Goal: Task Accomplishment & Management: Manage account settings

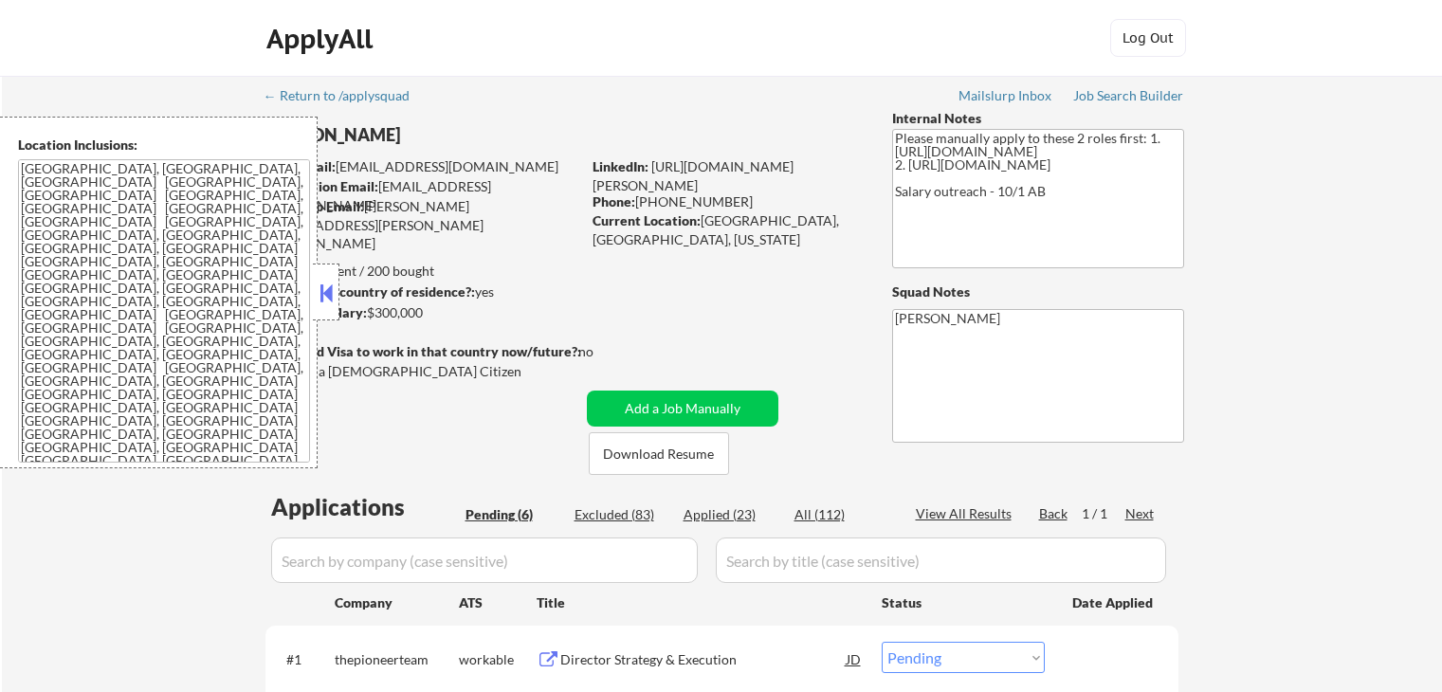
select select ""pending""
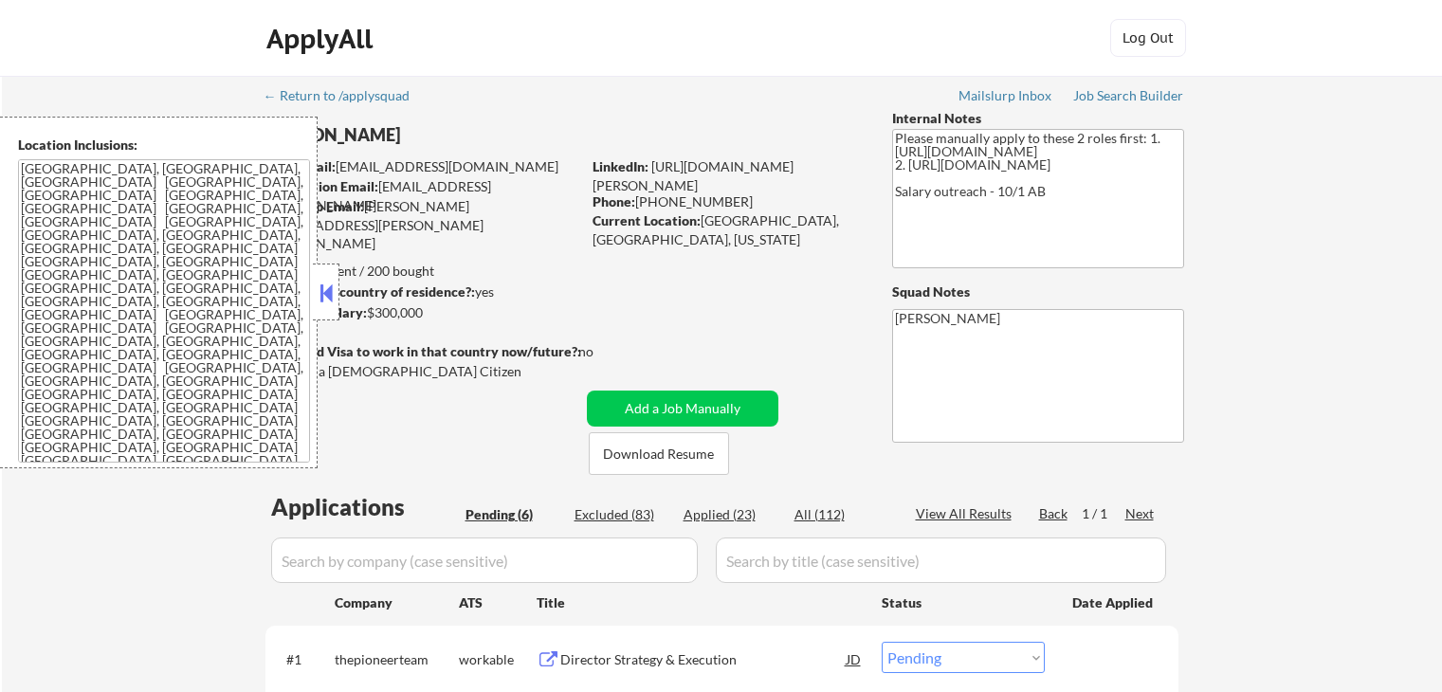
select select ""pending""
click at [321, 292] on button at bounding box center [326, 293] width 21 height 28
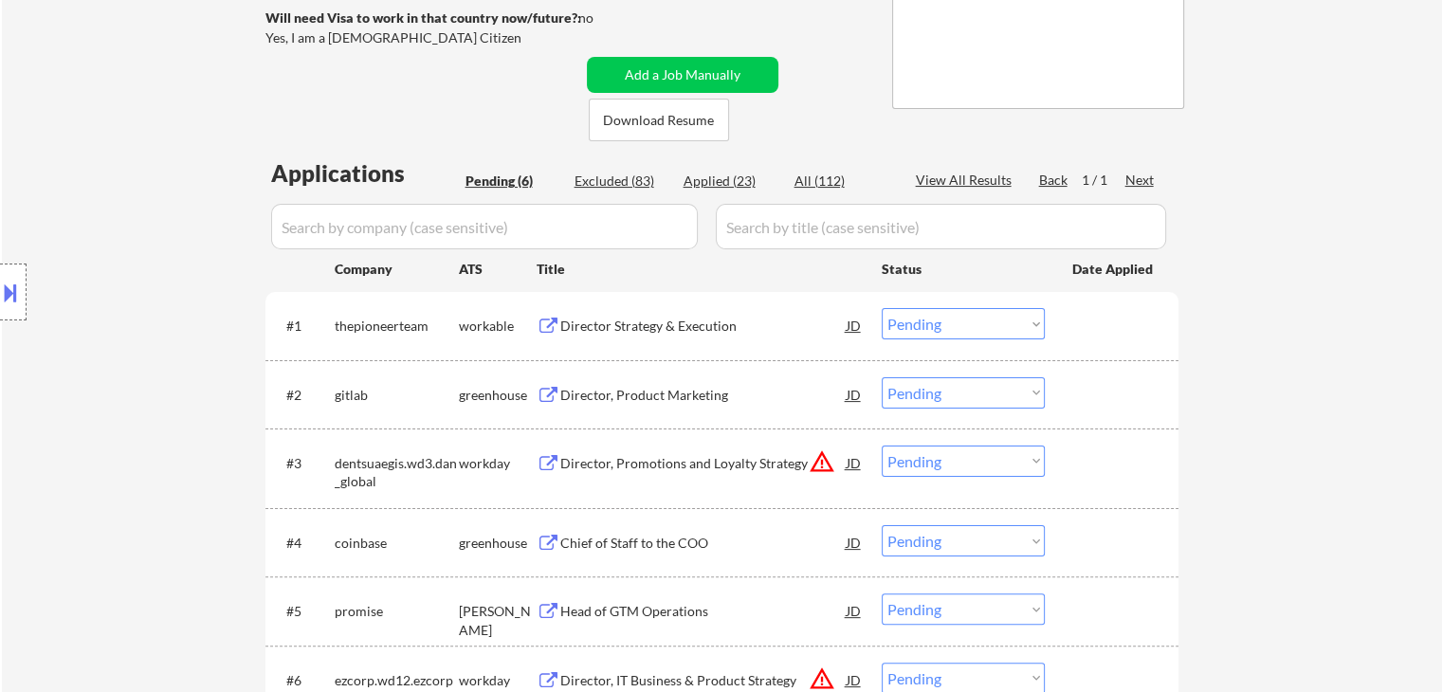
scroll to position [379, 0]
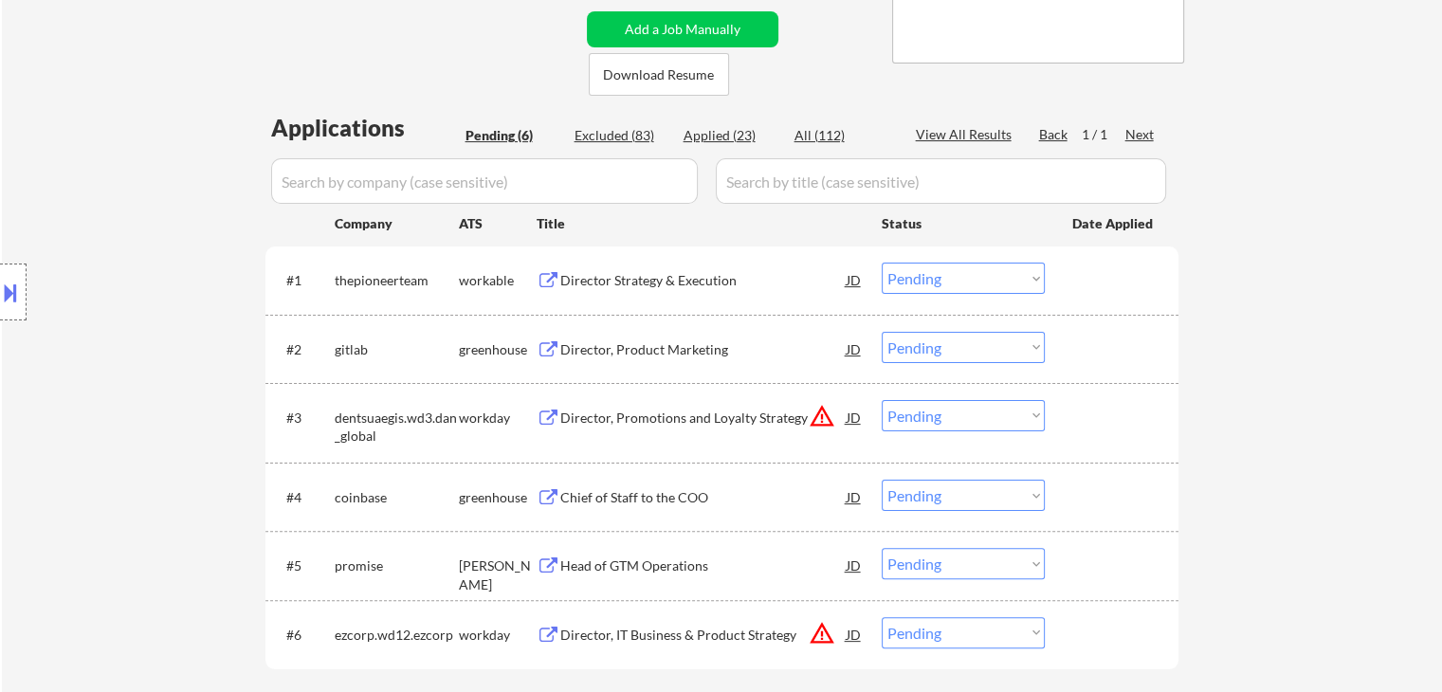
click at [664, 349] on div "Director, Product Marketing" at bounding box center [703, 349] width 286 height 19
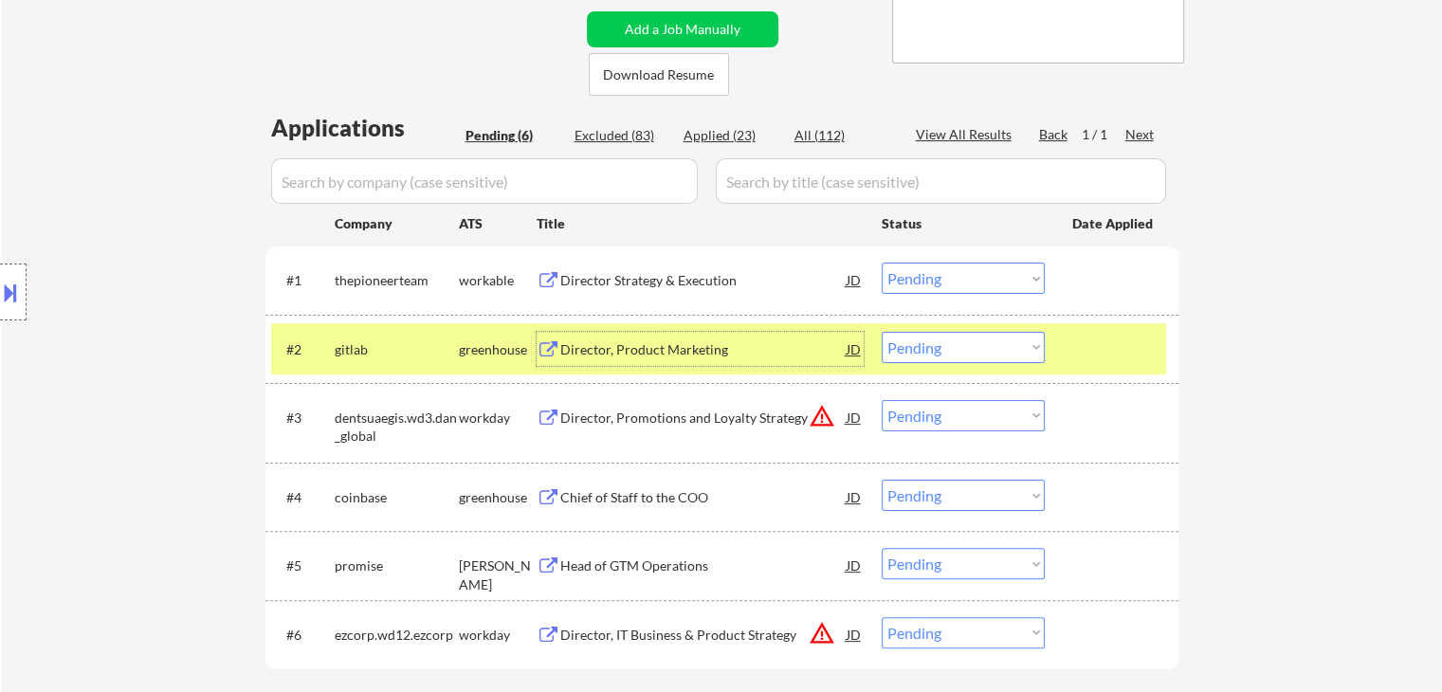
click at [657, 282] on div "Director Strategy & Execution" at bounding box center [703, 280] width 286 height 19
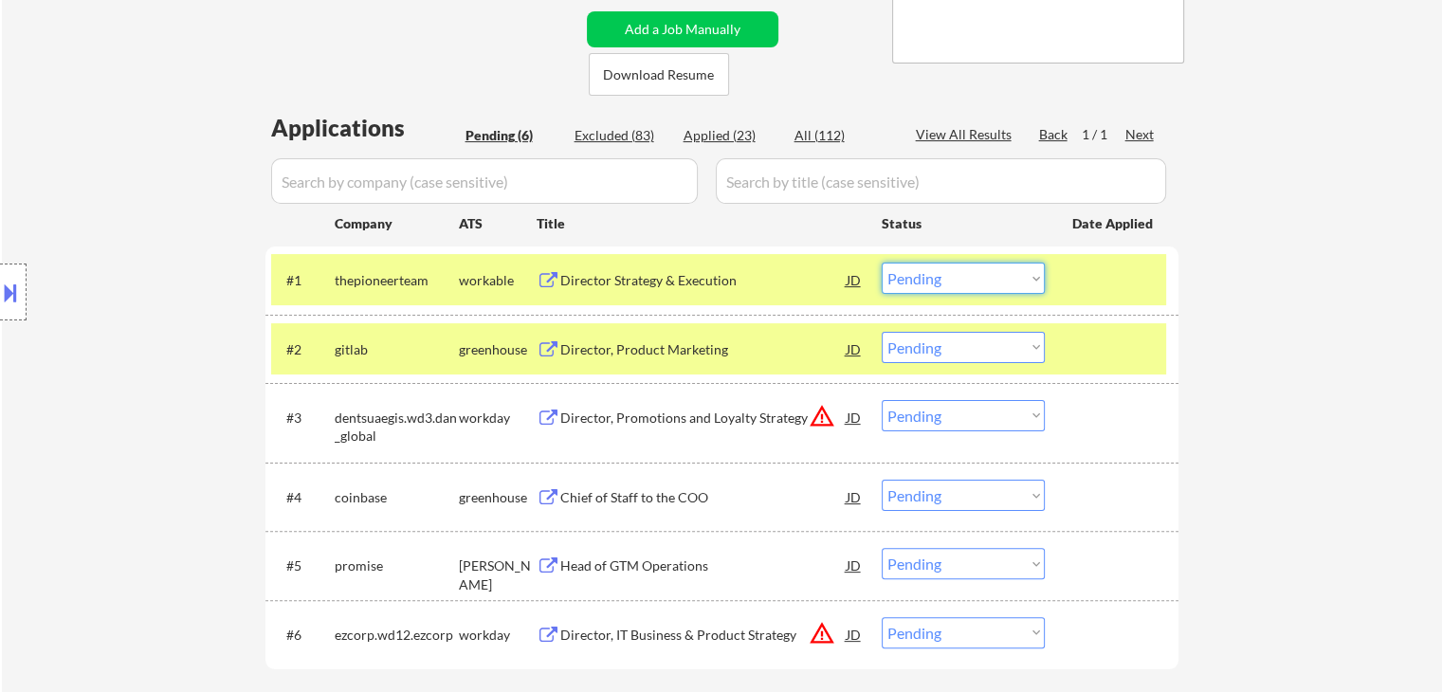
click at [935, 281] on select "Choose an option... Pending Applied Excluded (Questions) Excluded (Expired) Exc…" at bounding box center [963, 278] width 163 height 31
click at [882, 263] on select "Choose an option... Pending Applied Excluded (Questions) Excluded (Expired) Exc…" at bounding box center [963, 278] width 163 height 31
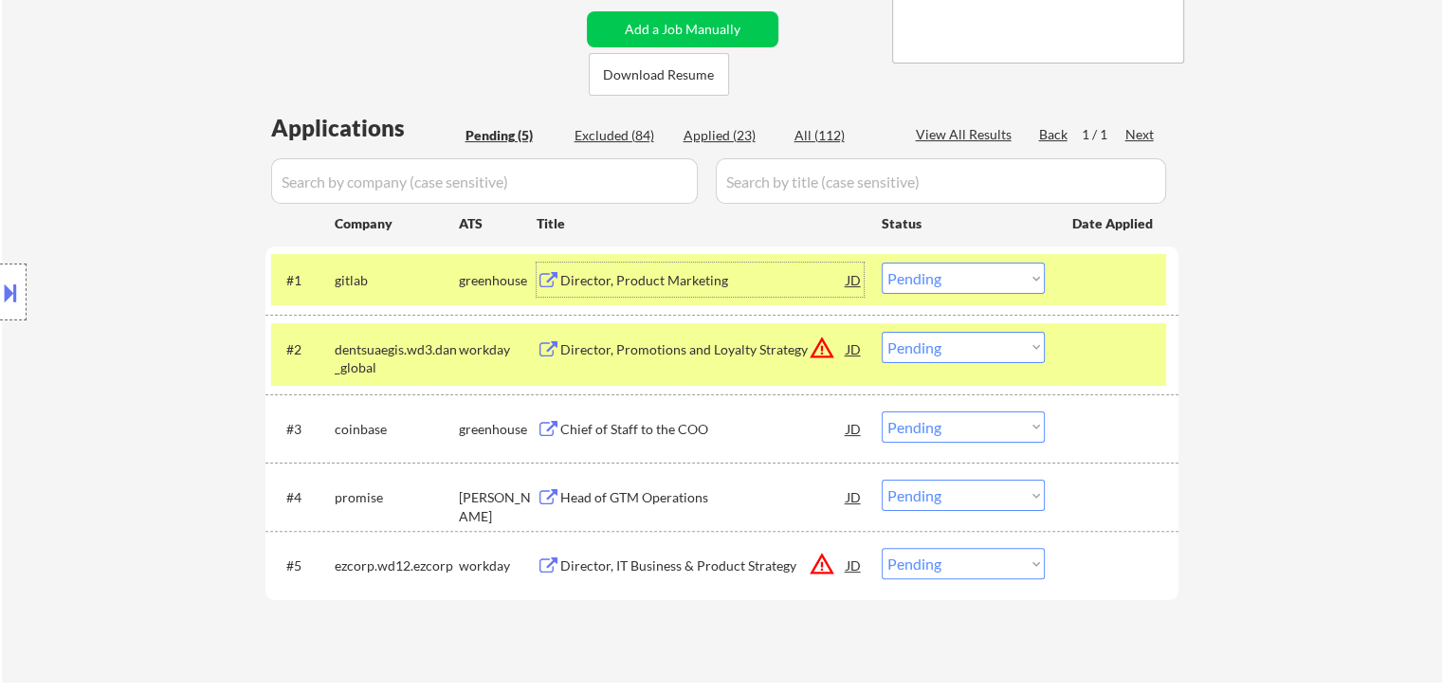
click at [690, 281] on div "Director, Product Marketing" at bounding box center [703, 280] width 286 height 19
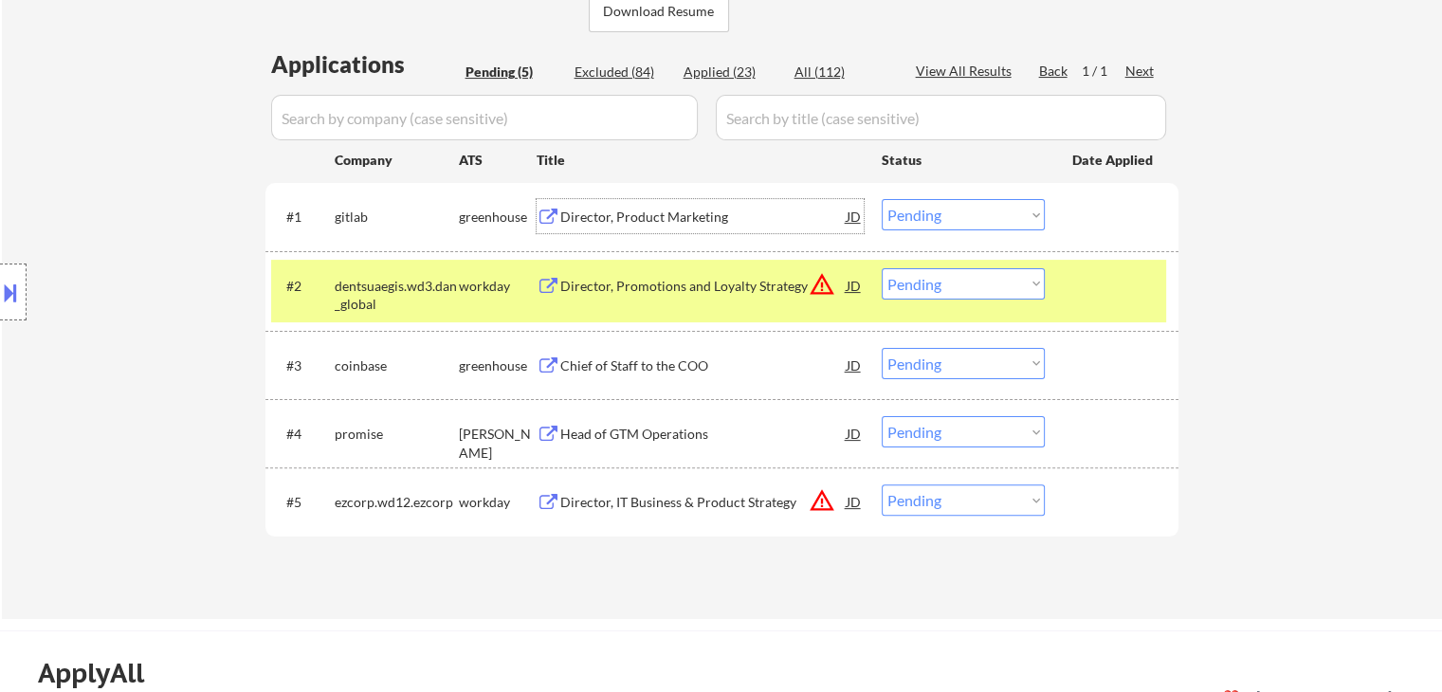
scroll to position [474, 0]
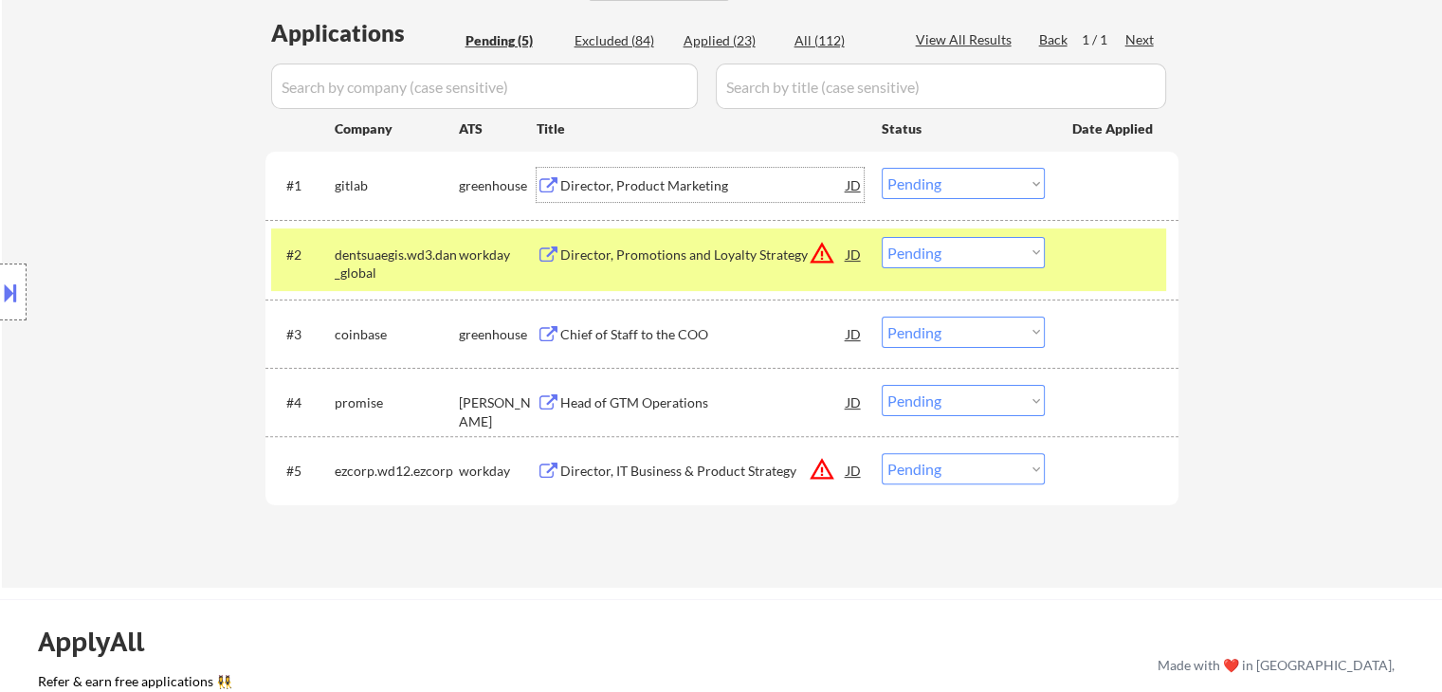
click at [937, 186] on select "Choose an option... Pending Applied Excluded (Questions) Excluded (Expired) Exc…" at bounding box center [963, 183] width 163 height 31
click at [882, 168] on select "Choose an option... Pending Applied Excluded (Questions) Excluded (Expired) Exc…" at bounding box center [963, 183] width 163 height 31
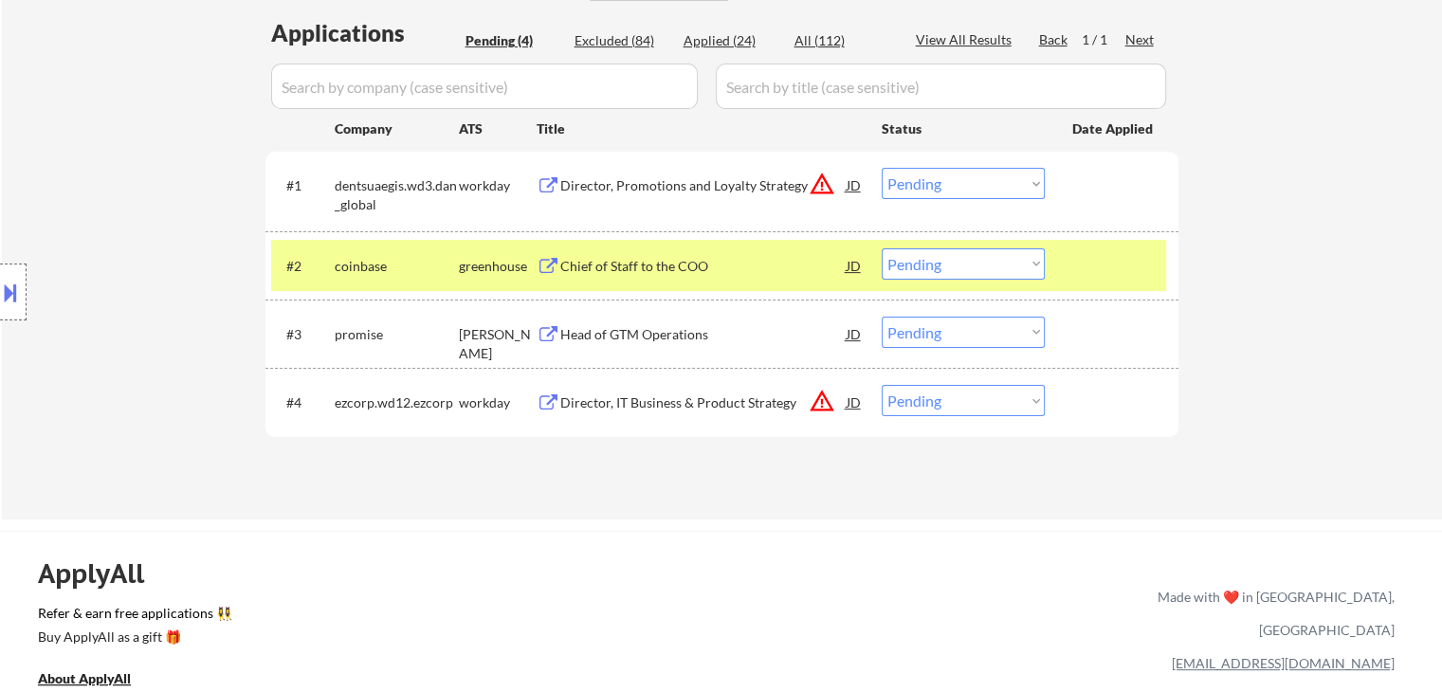
click at [597, 183] on div "Director, Promotions and Loyalty Strategy" at bounding box center [703, 185] width 286 height 19
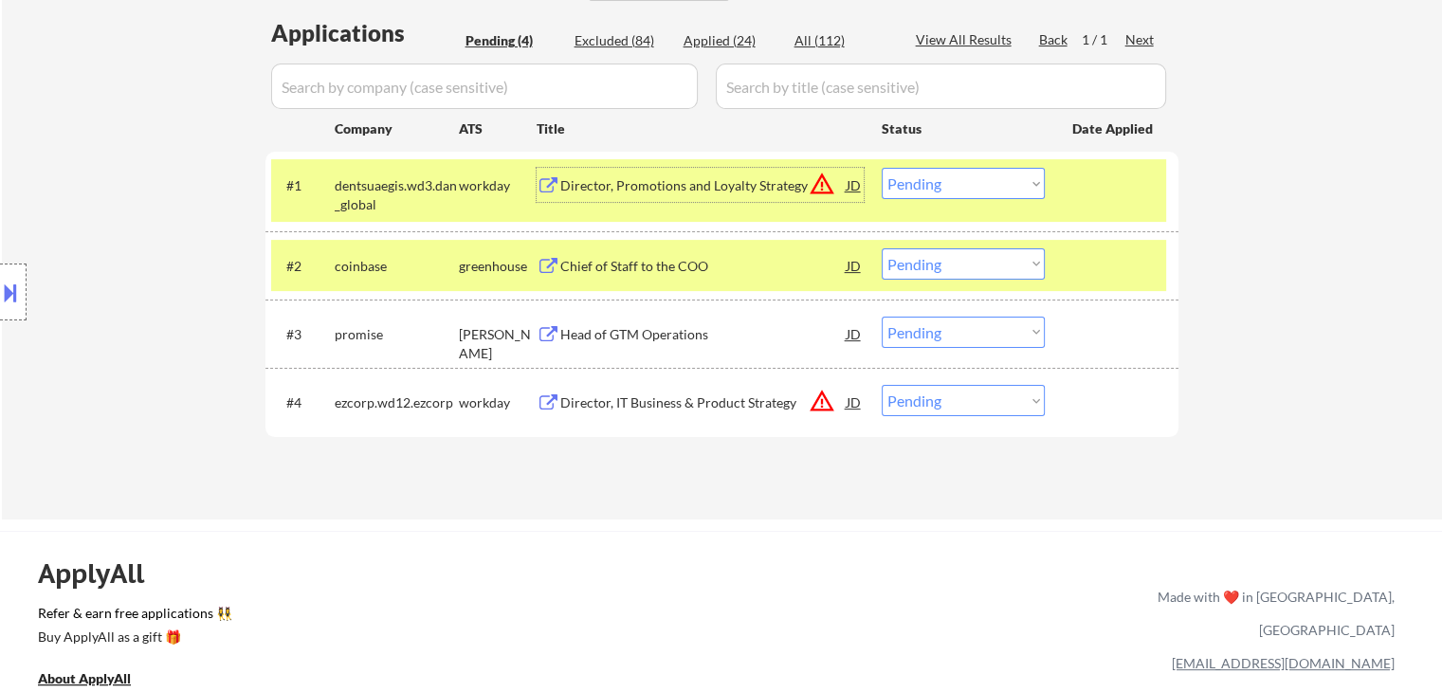
click at [937, 181] on select "Choose an option... Pending Applied Excluded (Questions) Excluded (Expired) Exc…" at bounding box center [963, 183] width 163 height 31
click at [882, 168] on select "Choose an option... Pending Applied Excluded (Questions) Excluded (Expired) Exc…" at bounding box center [963, 183] width 163 height 31
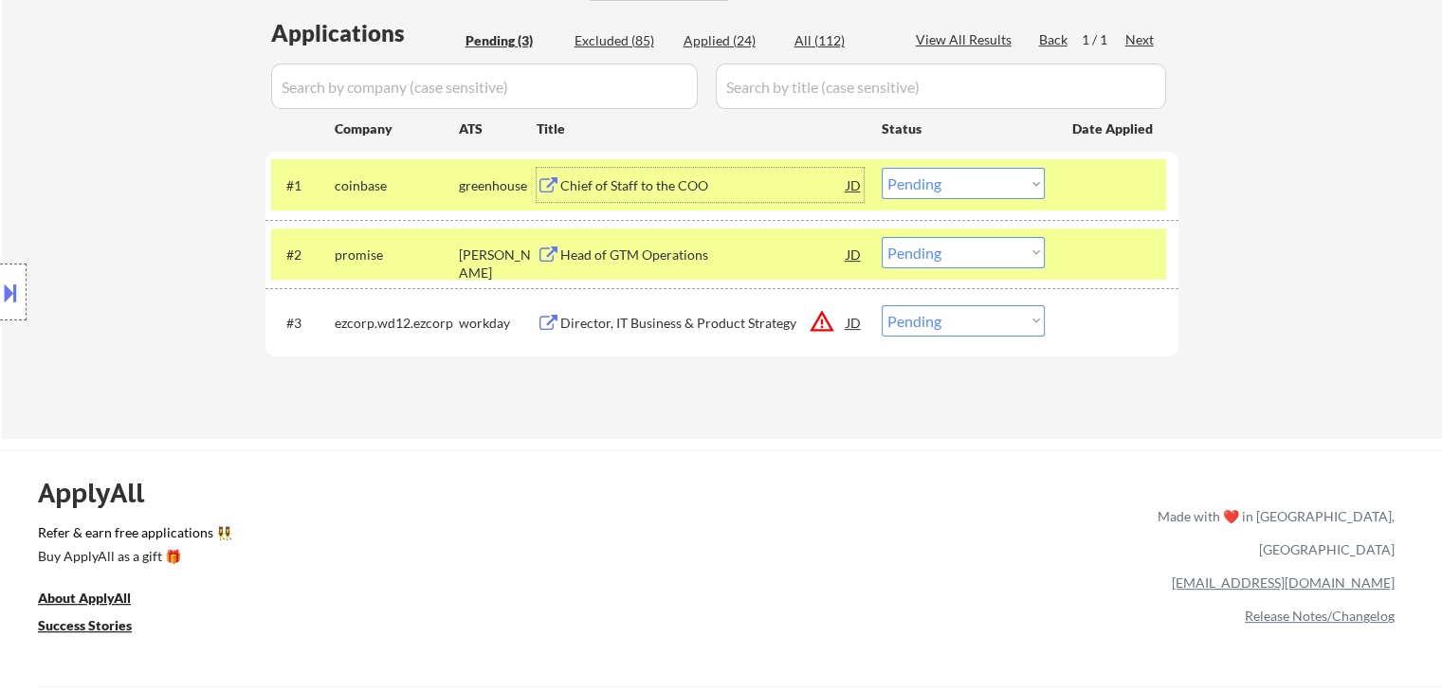
click at [643, 181] on div "Chief of Staff to the COO" at bounding box center [703, 185] width 286 height 19
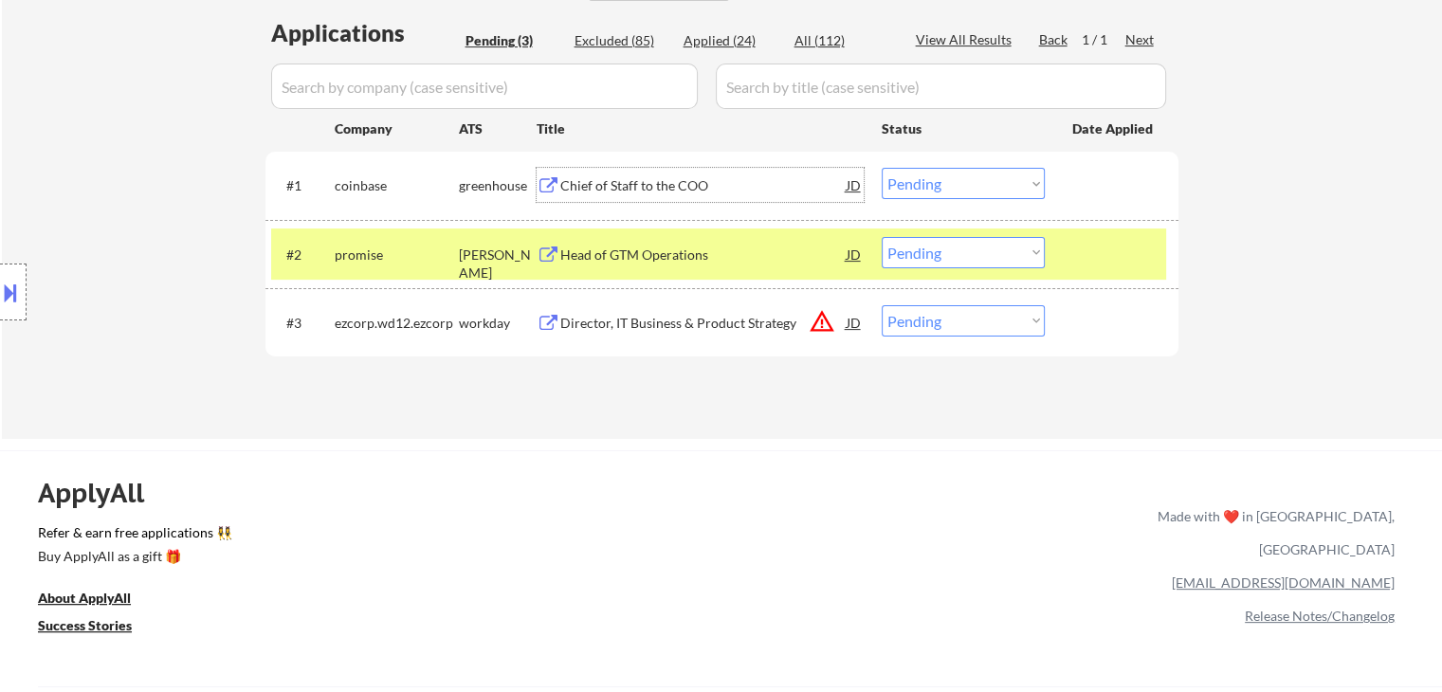
click at [913, 179] on select "Choose an option... Pending Applied Excluded (Questions) Excluded (Expired) Exc…" at bounding box center [963, 183] width 163 height 31
click at [882, 168] on select "Choose an option... Pending Applied Excluded (Questions) Excluded (Expired) Exc…" at bounding box center [963, 183] width 163 height 31
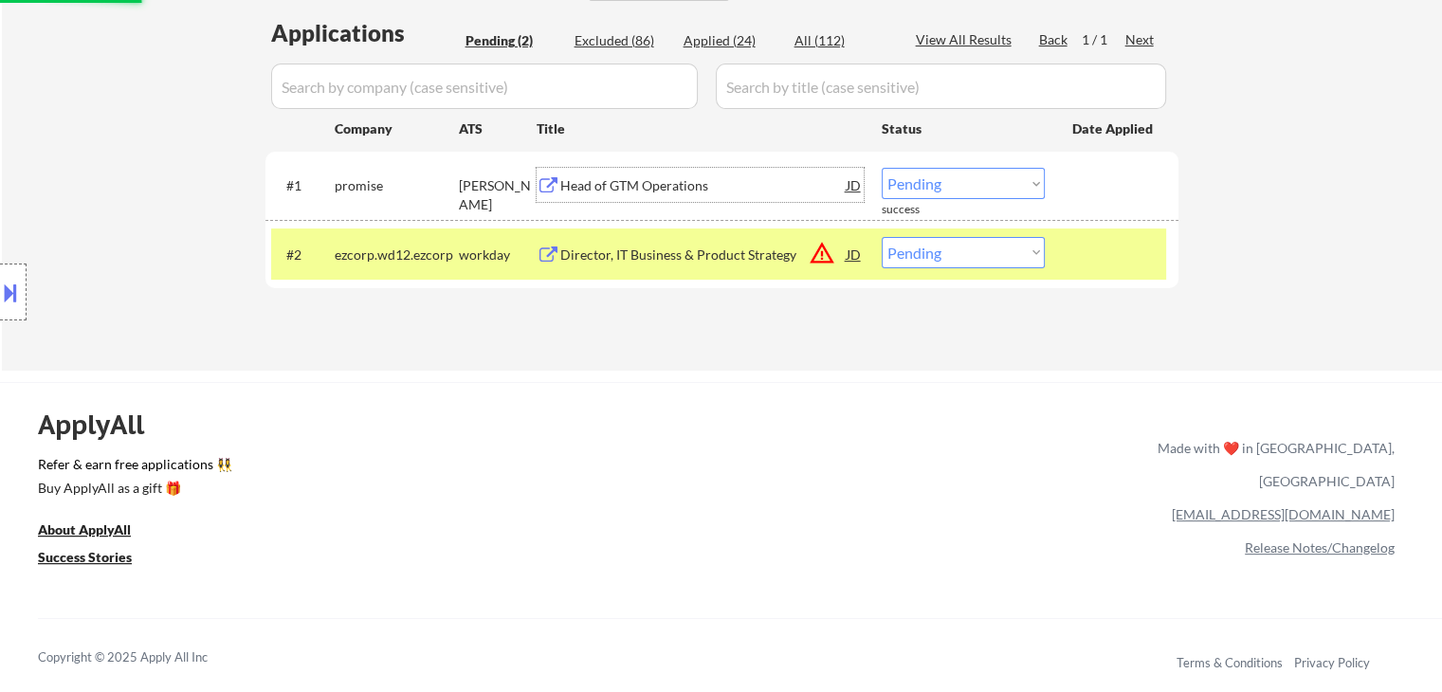
click at [643, 183] on div "Head of GTM Operations" at bounding box center [703, 185] width 286 height 19
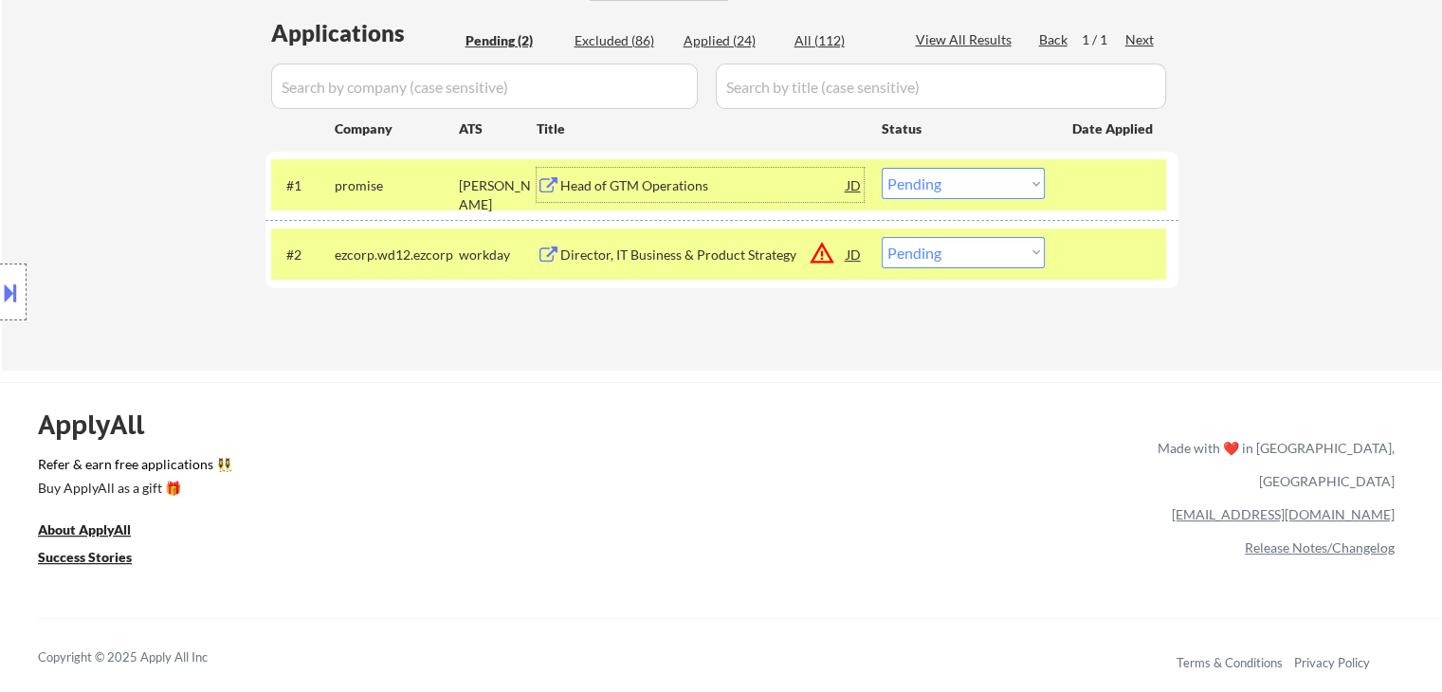
click at [0, 287] on button at bounding box center [10, 292] width 21 height 31
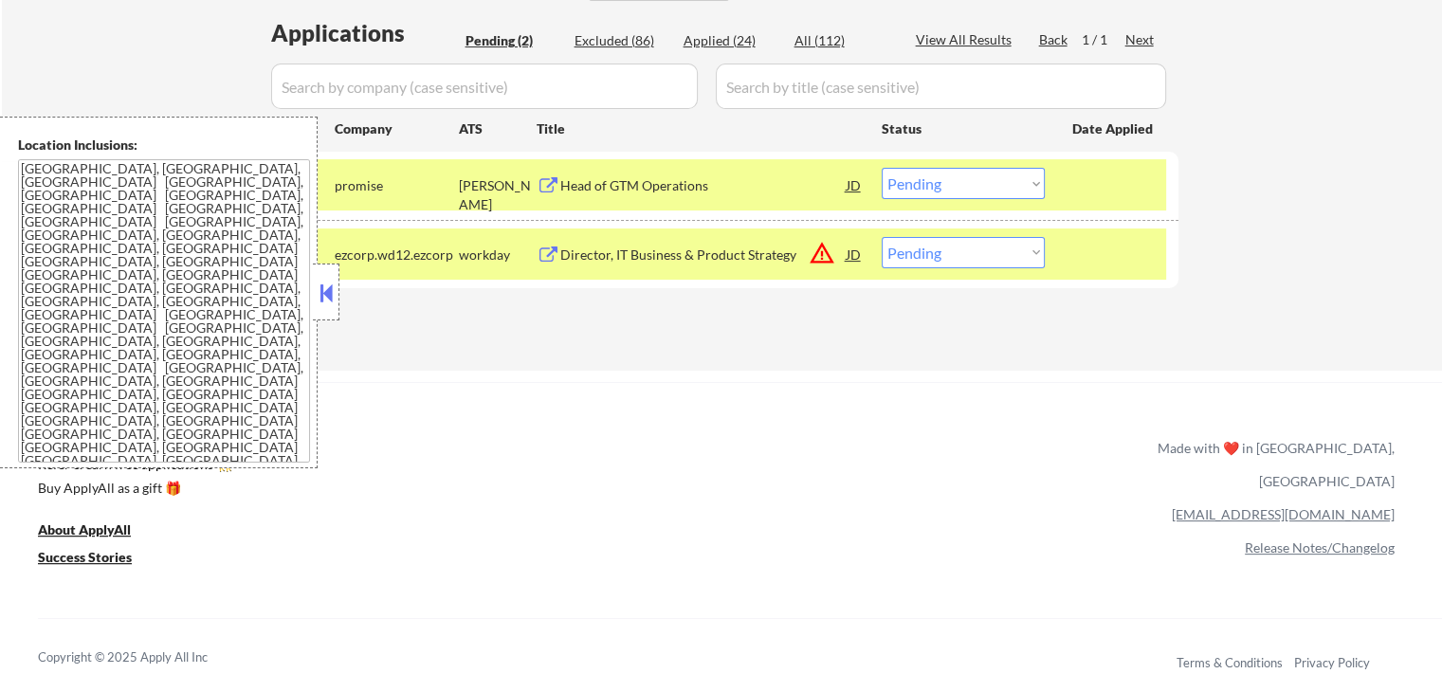
click at [906, 192] on select "Choose an option... Pending Applied Excluded (Questions) Excluded (Expired) Exc…" at bounding box center [963, 183] width 163 height 31
click at [882, 168] on select "Choose an option... Pending Applied Excluded (Questions) Excluded (Expired) Exc…" at bounding box center [963, 183] width 163 height 31
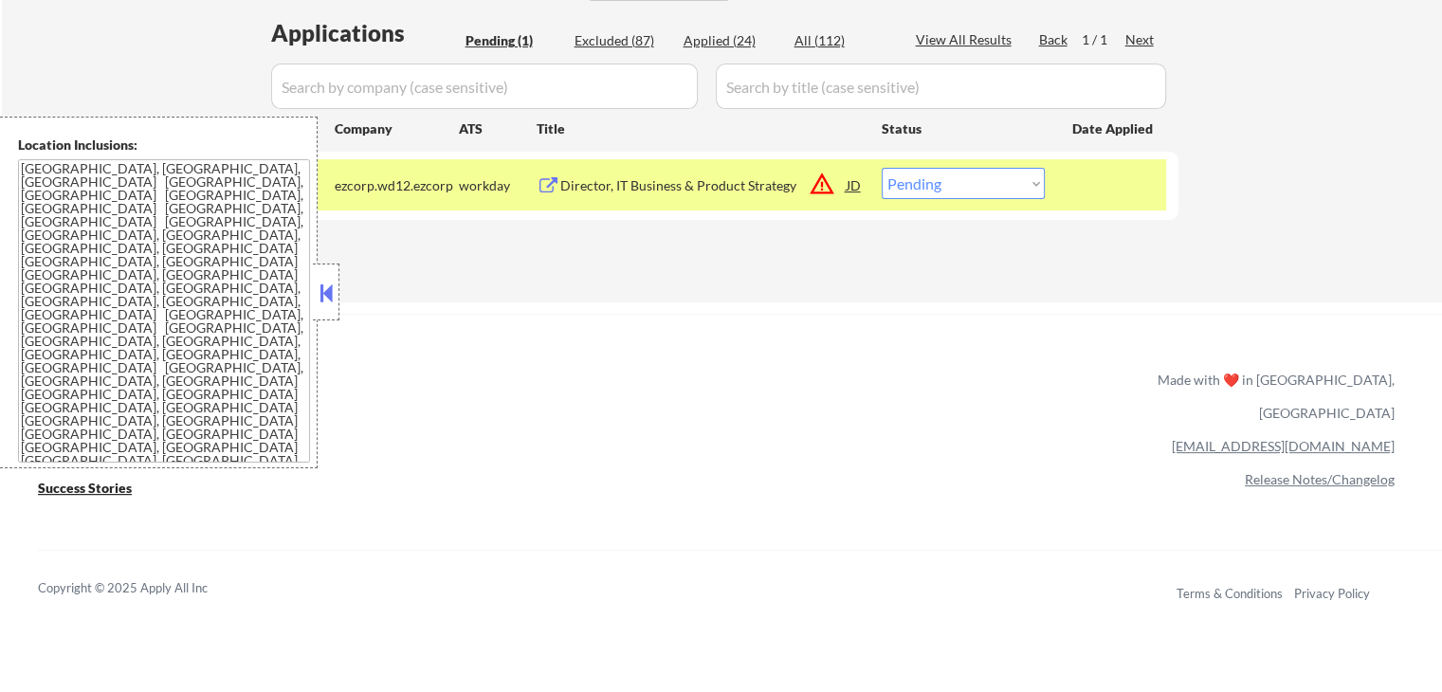
click at [326, 281] on button at bounding box center [326, 293] width 21 height 28
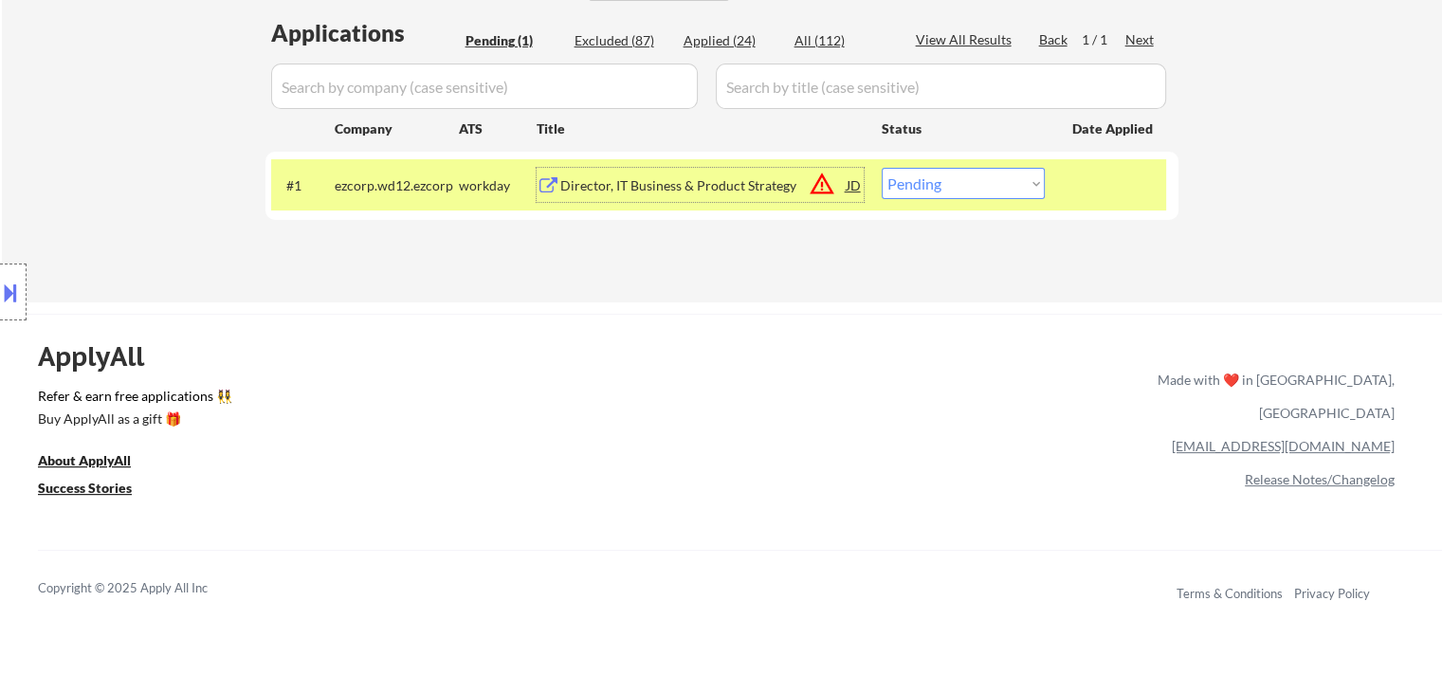
click at [685, 187] on div "Director, IT Business & Product Strategy" at bounding box center [703, 185] width 286 height 19
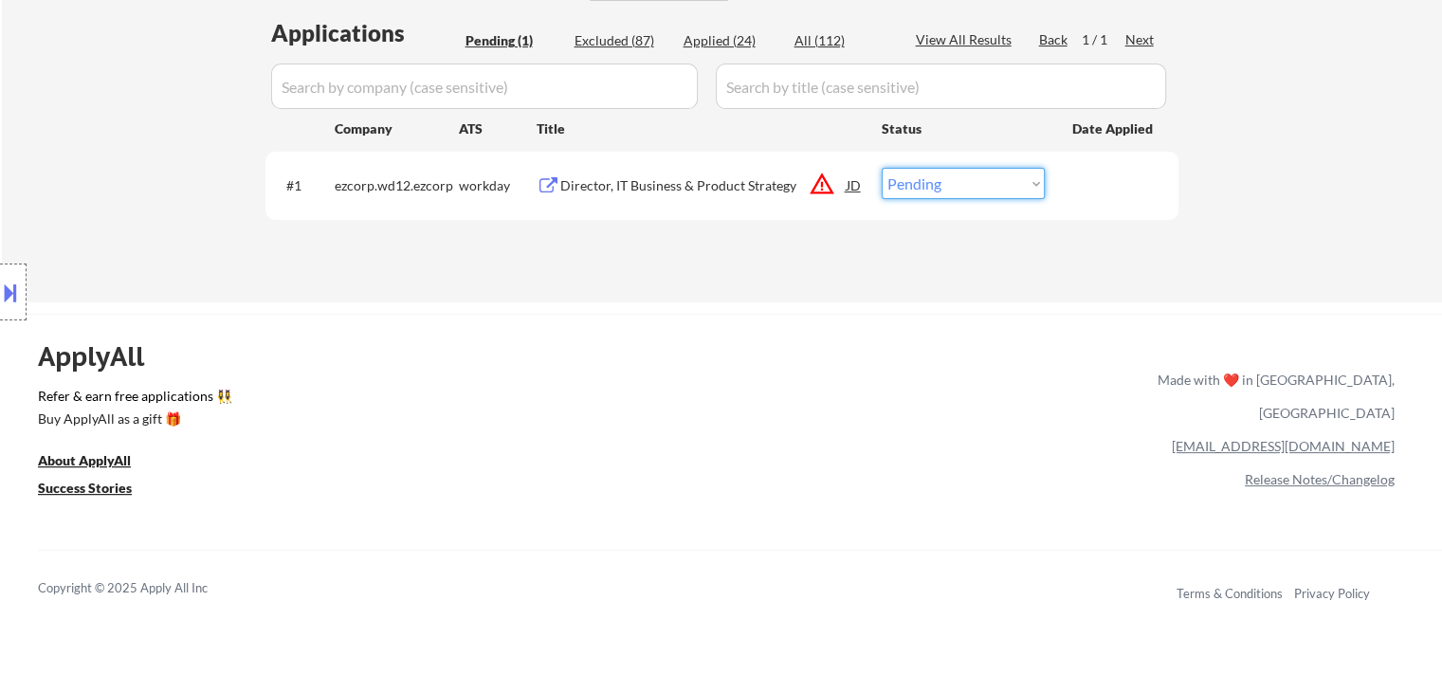
click at [912, 188] on select "Choose an option... Pending Applied Excluded (Questions) Excluded (Expired) Exc…" at bounding box center [963, 183] width 163 height 31
select select ""excluded__location_""
click at [882, 168] on select "Choose an option... Pending Applied Excluded (Questions) Excluded (Expired) Exc…" at bounding box center [963, 183] width 163 height 31
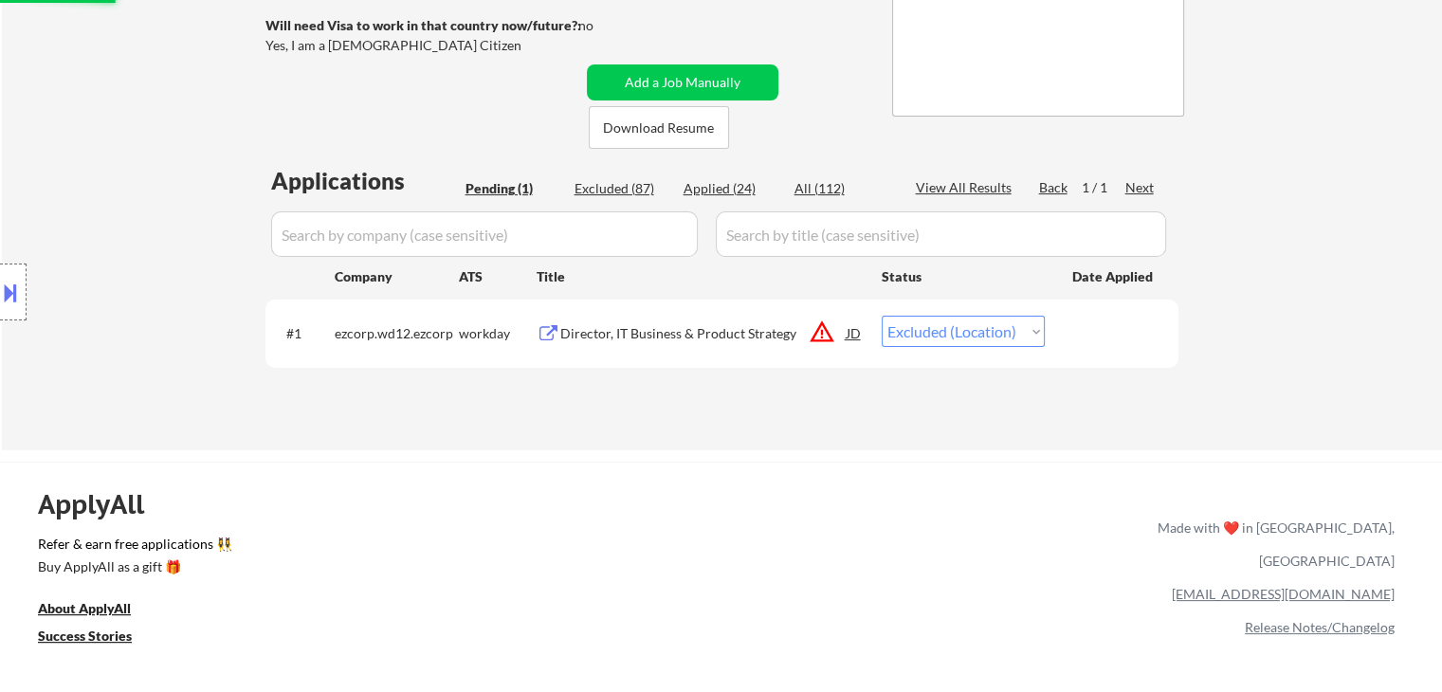
scroll to position [190, 0]
